Goal: Find specific page/section: Find specific page/section

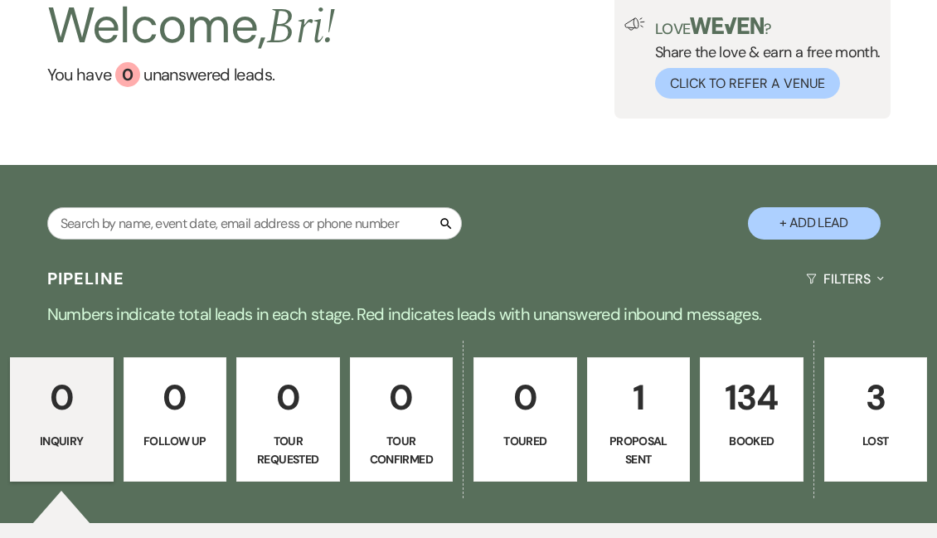
scroll to position [123, 0]
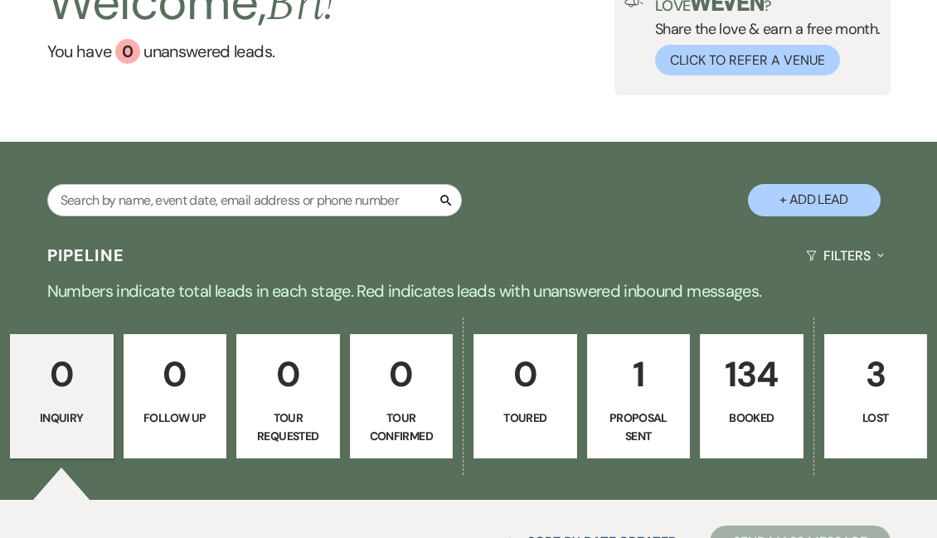
click at [758, 381] on p "134" at bounding box center [752, 375] width 82 height 56
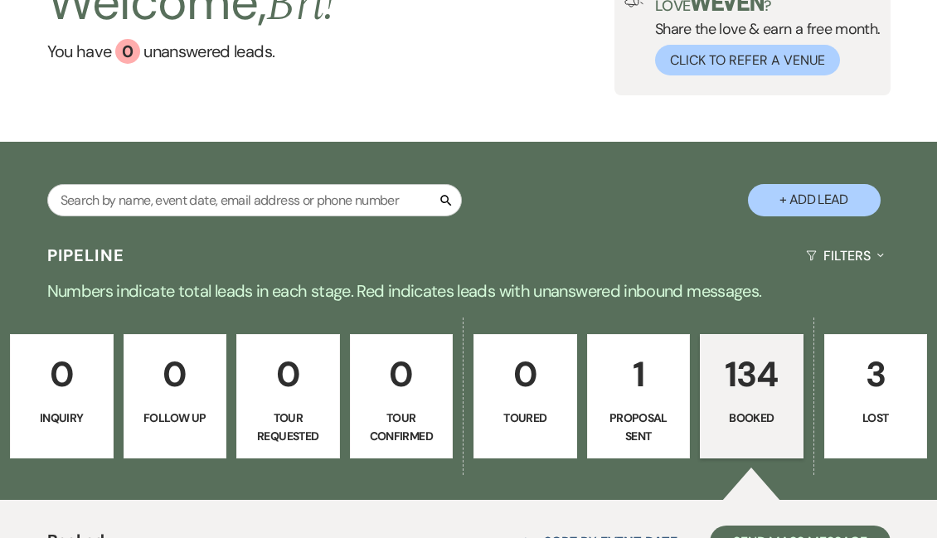
click at [744, 412] on p "Booked" at bounding box center [752, 418] width 82 height 18
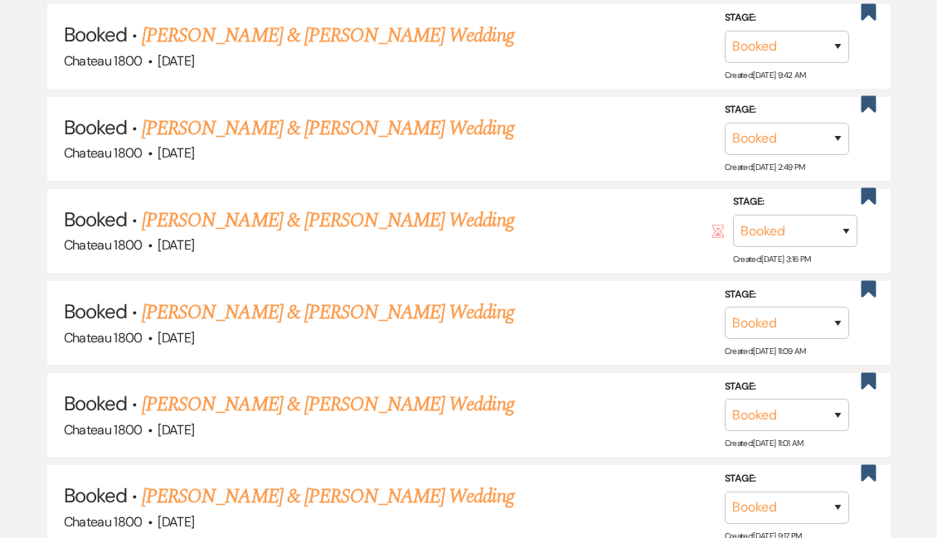
scroll to position [2069, 0]
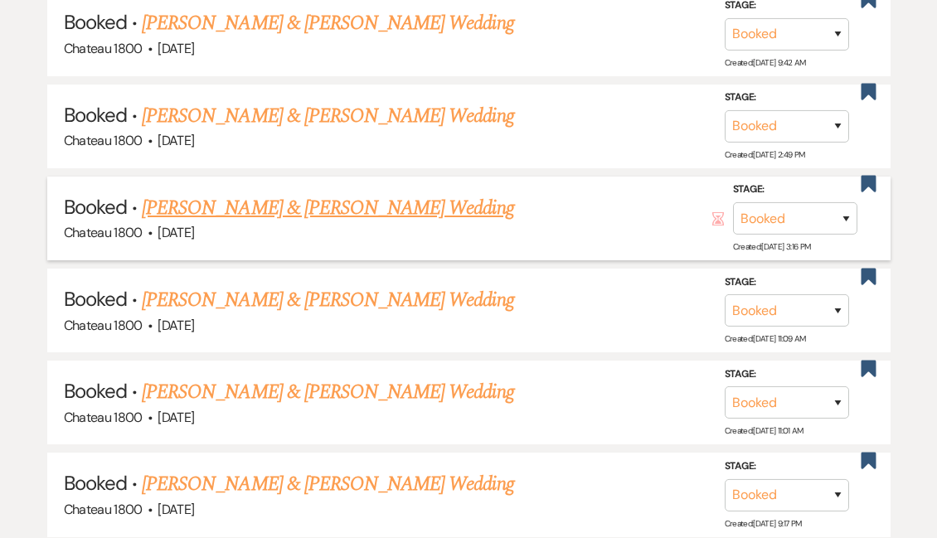
click at [391, 196] on link "[PERSON_NAME] & [PERSON_NAME] Wedding" at bounding box center [328, 208] width 372 height 30
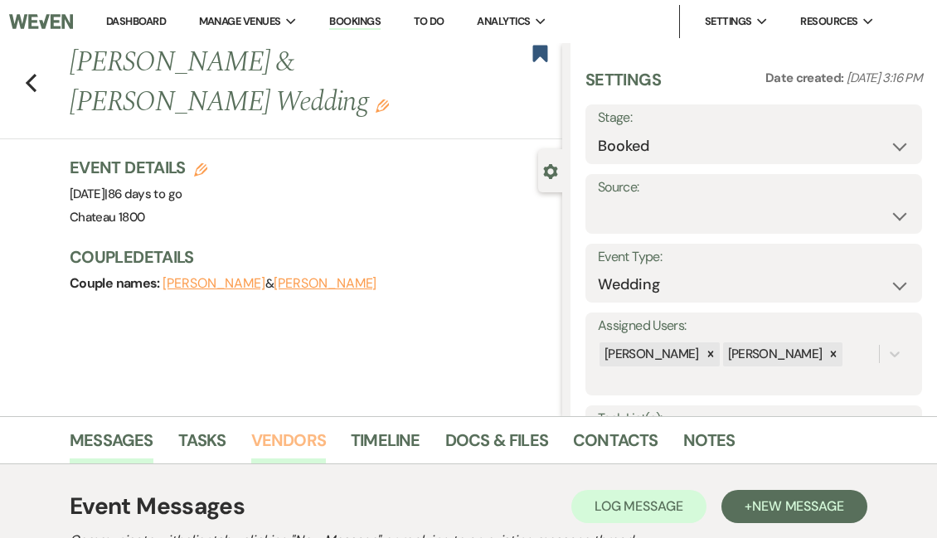
click at [290, 442] on link "Vendors" at bounding box center [288, 445] width 75 height 36
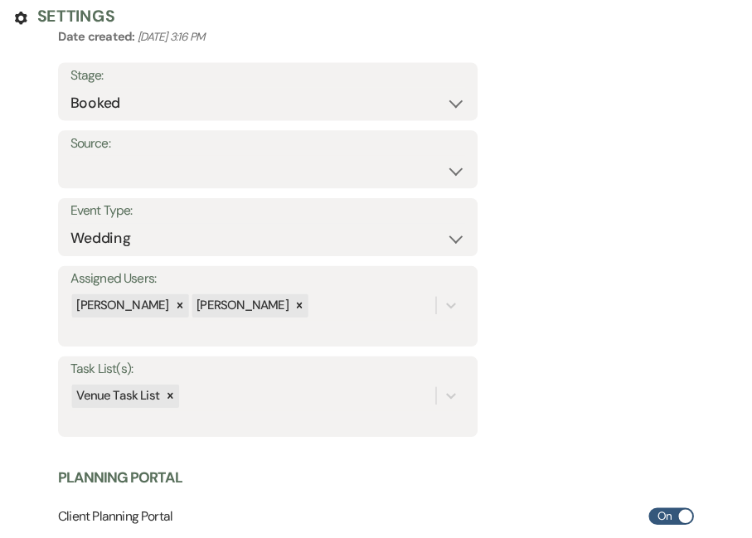
scroll to position [301, 0]
